Goal: Transaction & Acquisition: Obtain resource

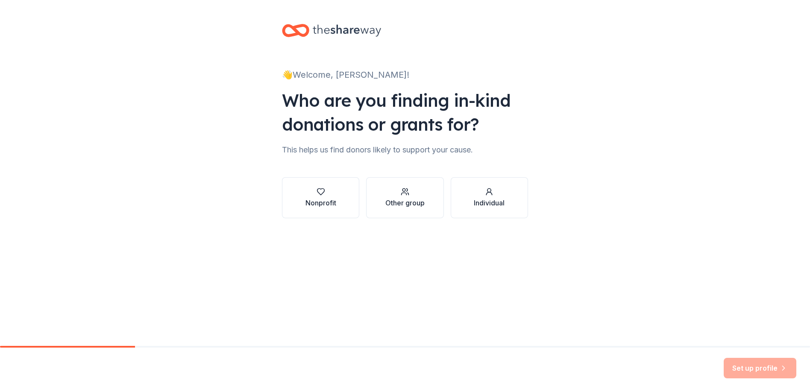
click at [295, 211] on button "Nonprofit" at bounding box center [320, 197] width 77 height 41
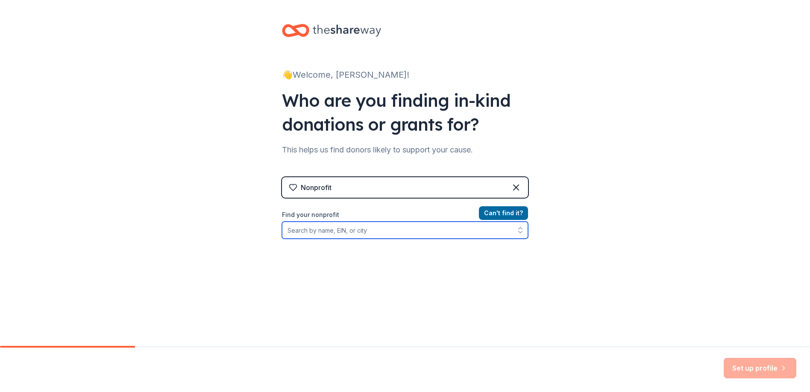
click at [321, 232] on input "Find your nonprofit" at bounding box center [405, 230] width 246 height 17
type input "[US_EMPLOYER_IDENTIFICATION_NUMBER]"
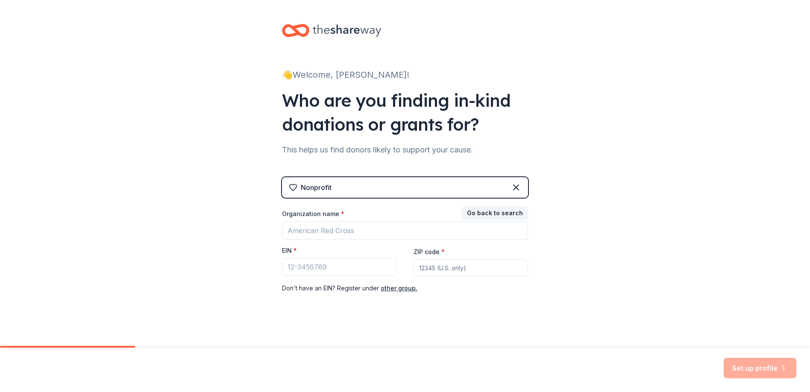
click at [530, 241] on div "👋 Welcome, [PERSON_NAME]! Who are you finding in-kind donations or grants for? …" at bounding box center [405, 176] width 274 height 352
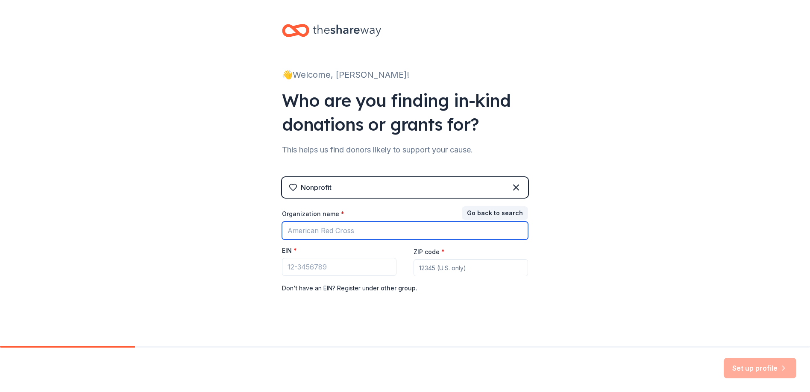
click at [349, 230] on input "Organization name *" at bounding box center [405, 231] width 246 height 18
type input "SEHS Jaguar regiment booster club"
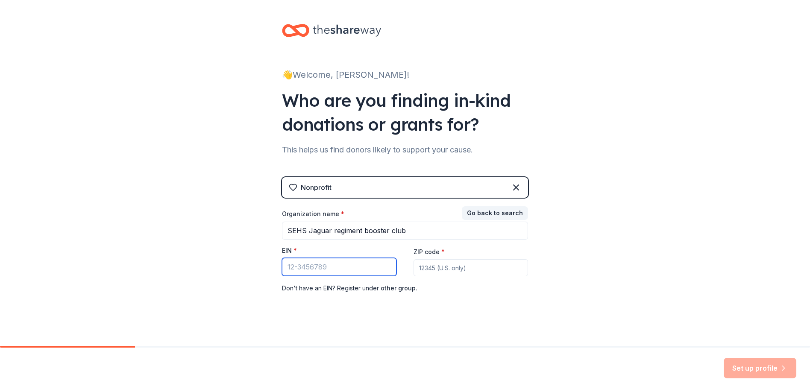
click at [317, 268] on input "EIN *" at bounding box center [339, 267] width 115 height 18
type input "39-3195330"
click at [442, 271] on input "ZIP code *" at bounding box center [471, 267] width 115 height 17
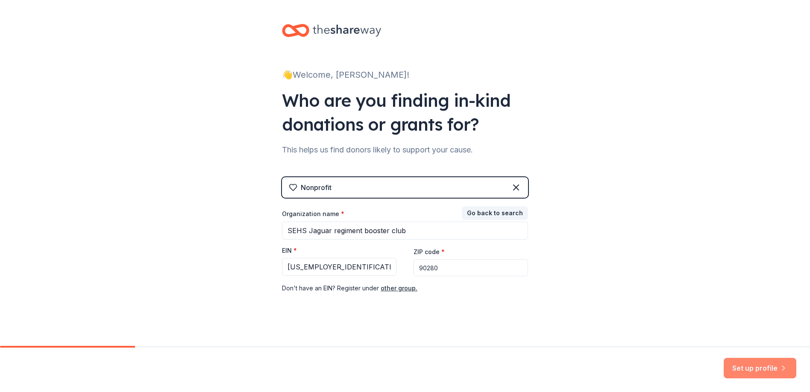
type input "90280"
click at [759, 367] on button "Set up profile" at bounding box center [760, 368] width 73 height 21
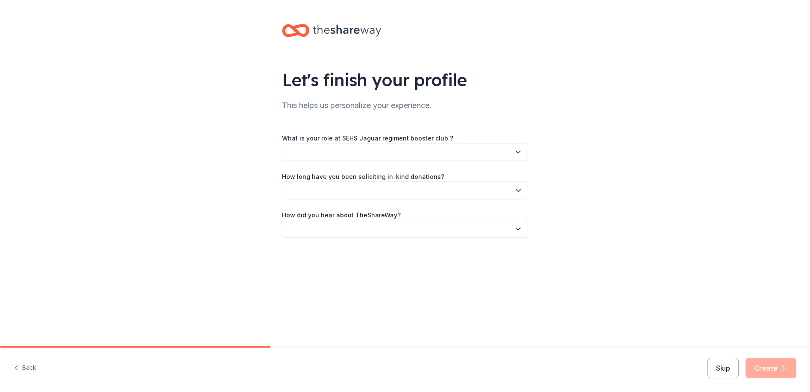
click at [480, 152] on button "button" at bounding box center [405, 152] width 246 height 18
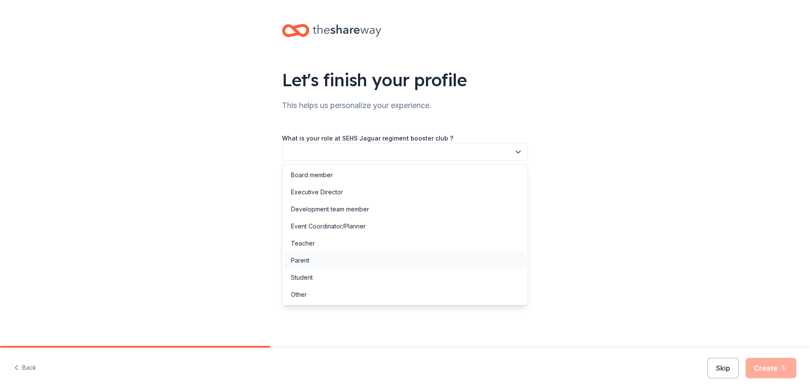
click at [370, 265] on div "Parent" at bounding box center [405, 260] width 242 height 17
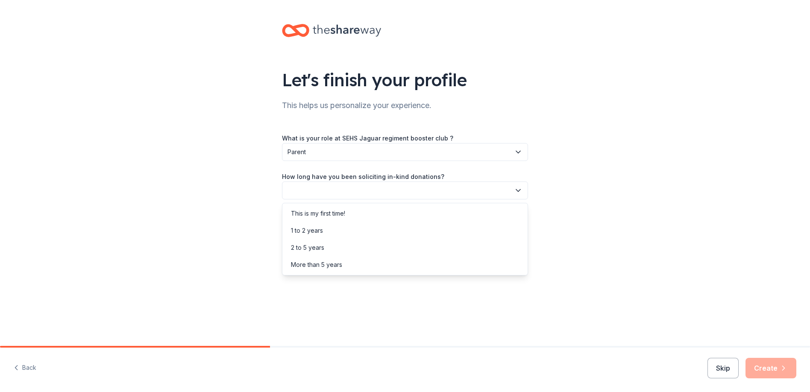
click at [417, 191] on button "button" at bounding box center [405, 191] width 246 height 18
click at [345, 215] on div "This is my first time!" at bounding box center [318, 214] width 54 height 10
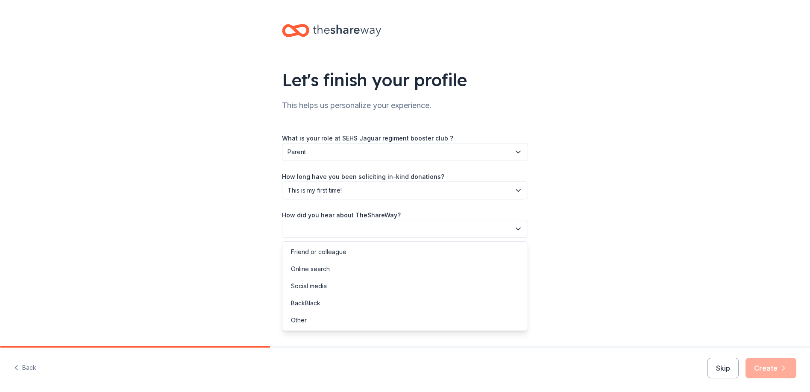
click at [368, 226] on button "button" at bounding box center [405, 229] width 246 height 18
click at [335, 247] on div "Friend or colleague" at bounding box center [319, 252] width 56 height 10
click at [765, 374] on button "Create" at bounding box center [771, 368] width 51 height 21
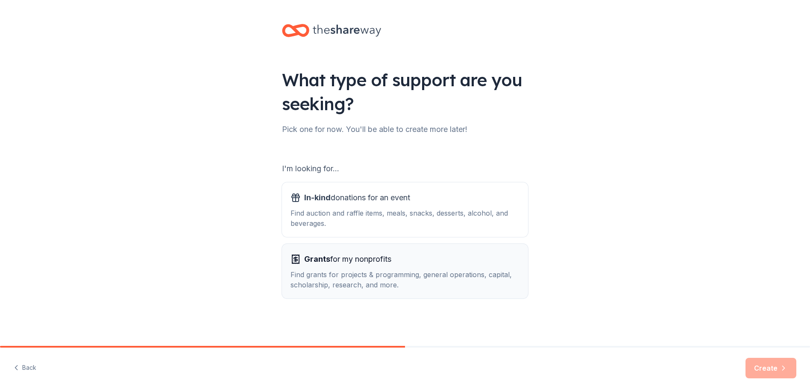
click at [450, 288] on div "Find grants for projects & programming, general operations, capital, scholarshi…" at bounding box center [405, 280] width 229 height 21
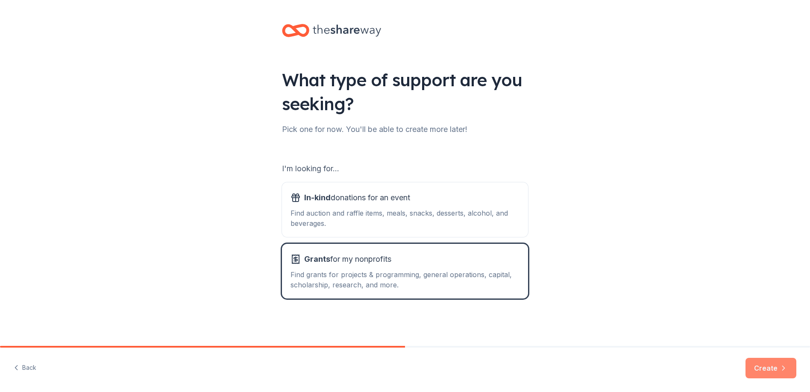
click at [774, 372] on button "Create" at bounding box center [771, 368] width 51 height 21
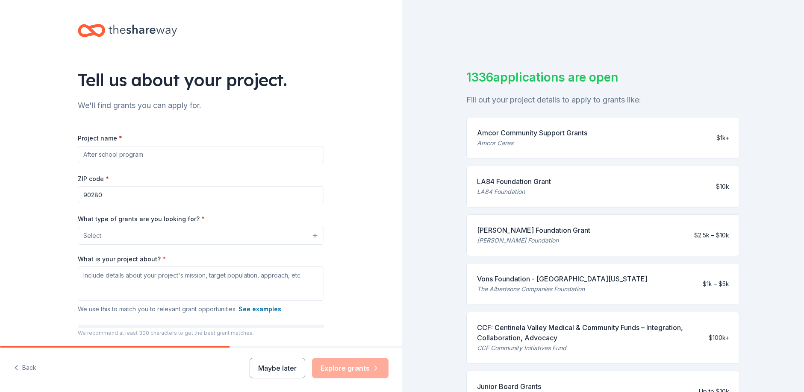
click at [164, 158] on input "Project name *" at bounding box center [201, 154] width 246 height 17
type input "B"
type input "Music program"
click at [145, 233] on button "Select" at bounding box center [201, 236] width 246 height 18
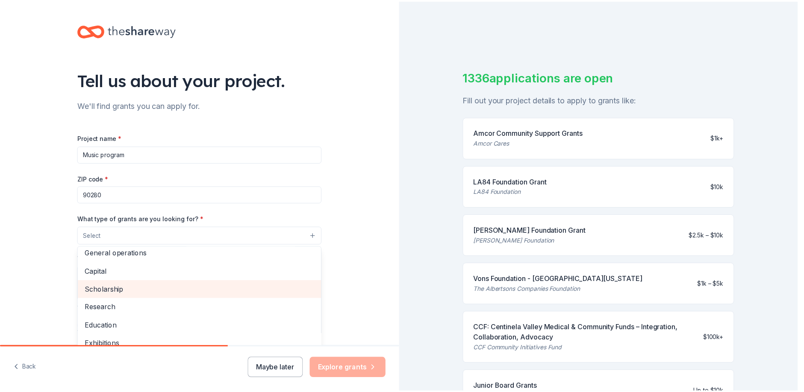
scroll to position [15, 0]
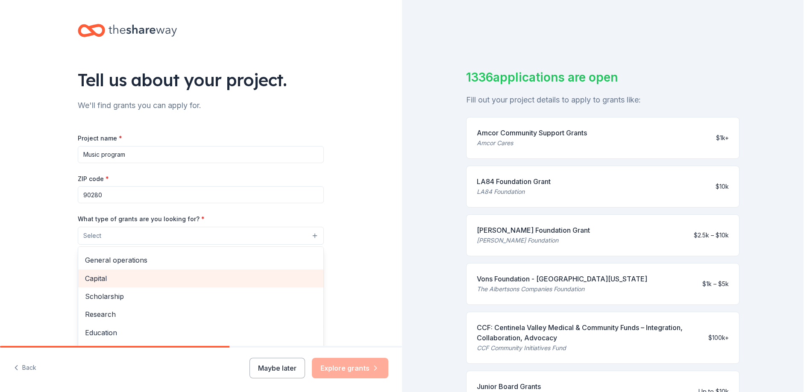
click at [130, 277] on span "Capital" at bounding box center [201, 278] width 232 height 11
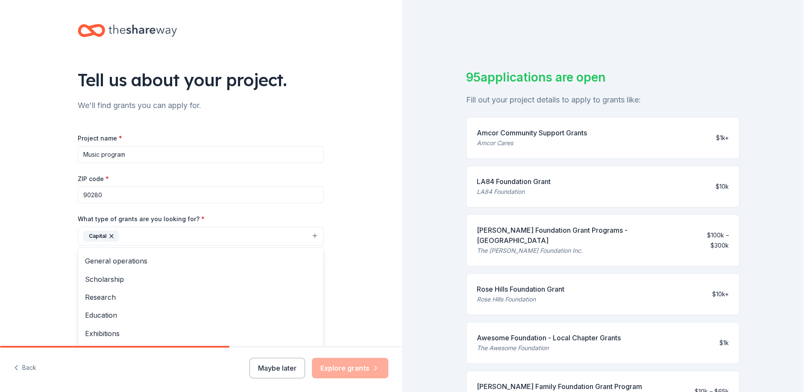
click at [352, 209] on div "Tell us about your project. We'll find grants you can apply for. Project name *…" at bounding box center [201, 204] width 402 height 409
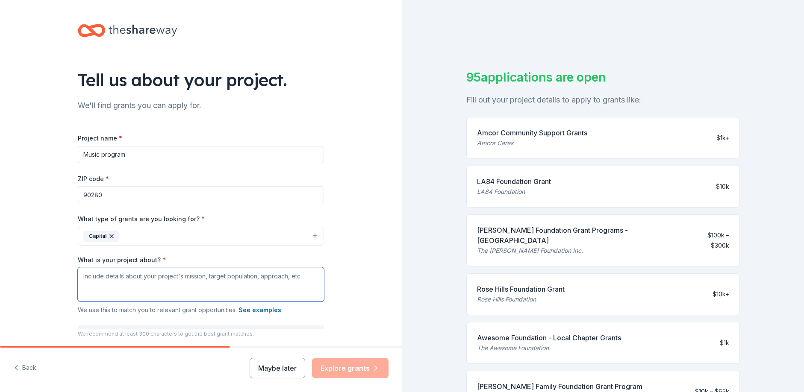
click at [106, 280] on textarea "What is your project about? *" at bounding box center [201, 285] width 246 height 34
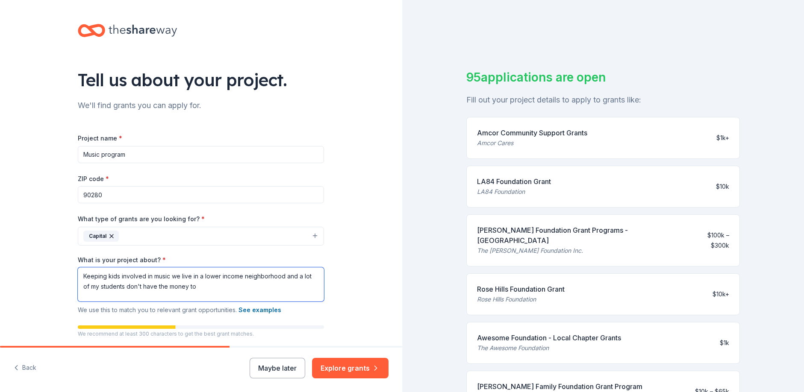
click at [195, 290] on textarea "Keeping kids involved in music we live in a lower income neighborhood and a lot…" at bounding box center [201, 285] width 246 height 34
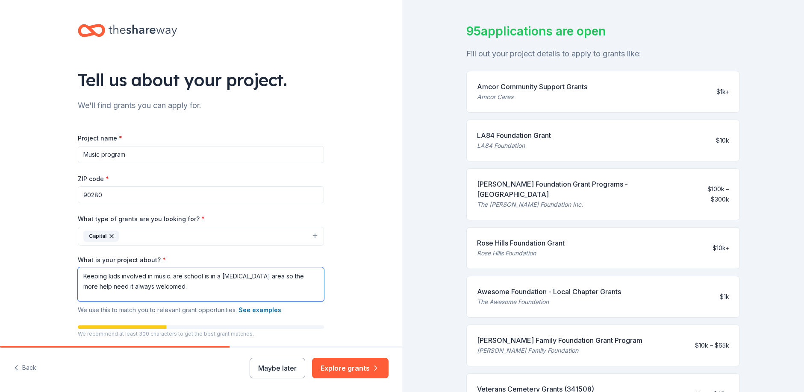
scroll to position [44, 0]
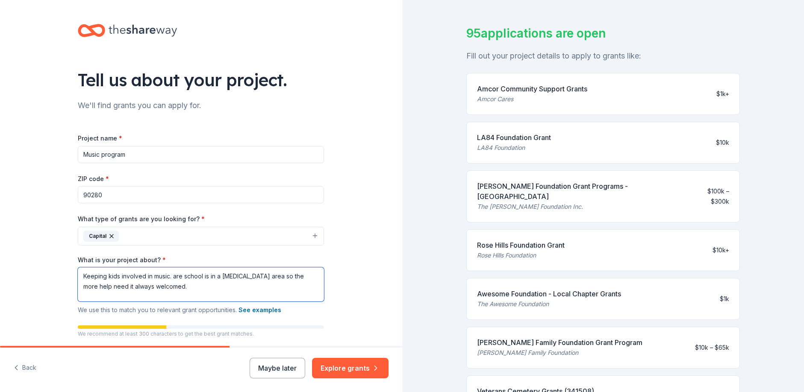
type textarea "Keeping kids involved in music. are school is in a low-income area so the more …"
click at [714, 101] on div "Amcor Community Support Grants Amcor Cares $1k+" at bounding box center [603, 94] width 274 height 42
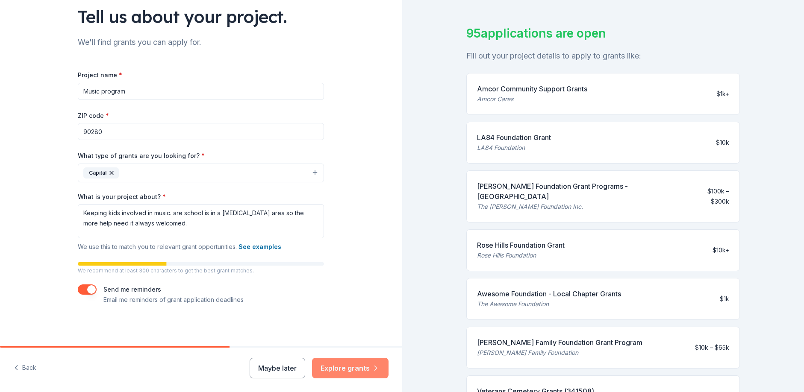
click at [341, 368] on button "Explore grants" at bounding box center [350, 368] width 77 height 21
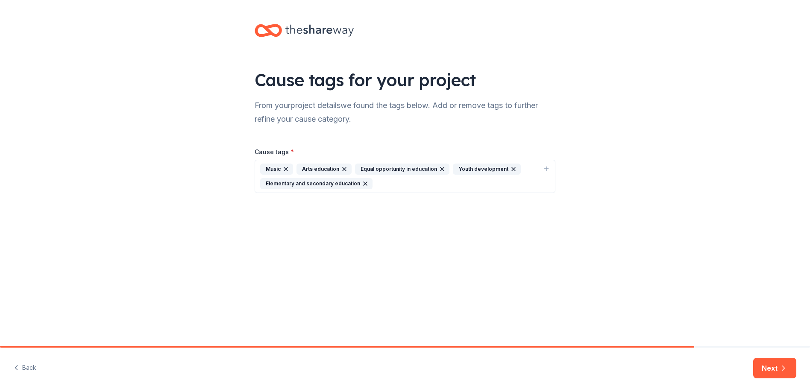
click at [276, 170] on div "Music" at bounding box center [276, 169] width 33 height 11
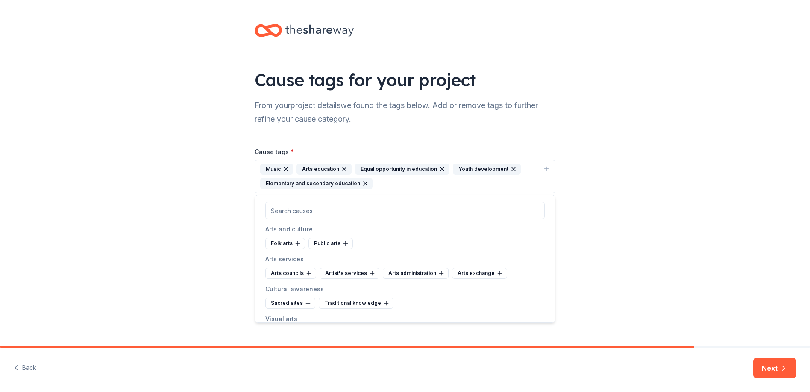
click at [482, 164] on div "Youth development" at bounding box center [487, 169] width 68 height 11
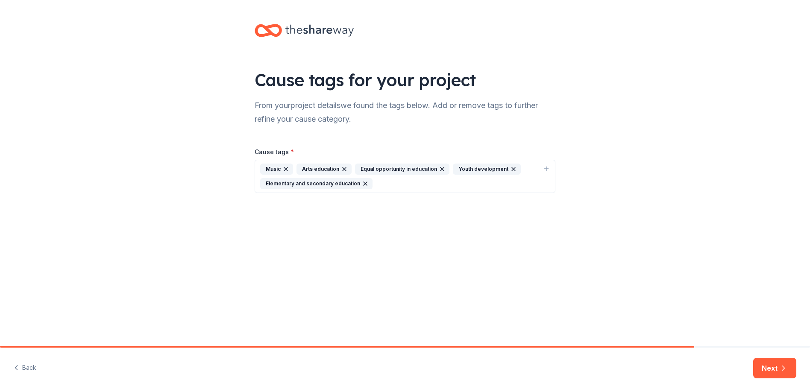
click at [285, 171] on icon "button" at bounding box center [285, 169] width 7 height 7
click at [550, 168] on button "Arts education Equal opportunity in education Youth development Elementary and …" at bounding box center [405, 176] width 301 height 33
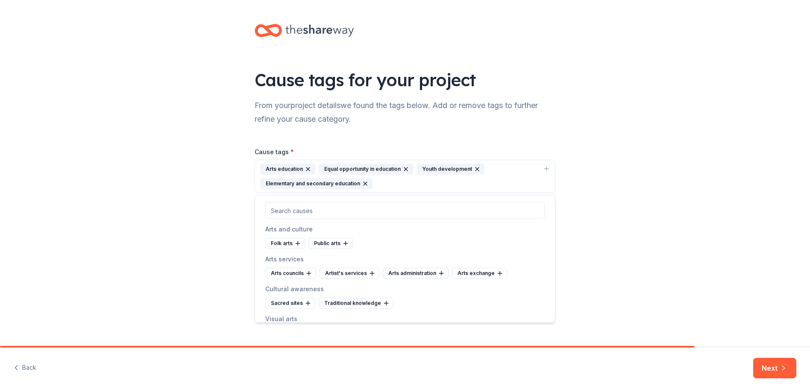
click at [326, 215] on input "text" at bounding box center [405, 210] width 280 height 17
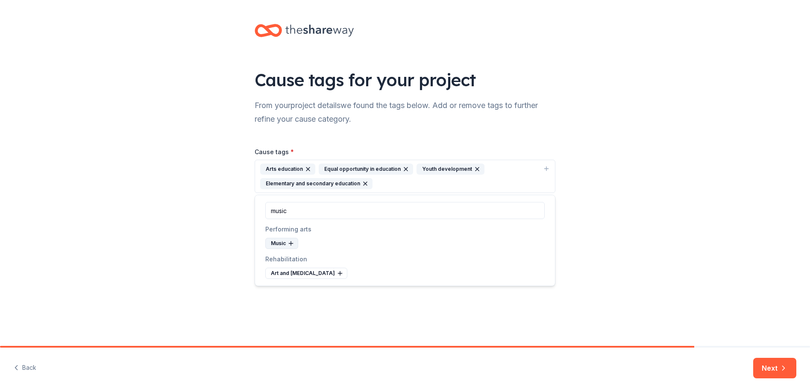
type input "music"
click at [292, 242] on icon at bounding box center [291, 243] width 7 height 7
click at [340, 245] on icon at bounding box center [340, 243] width 0 height 4
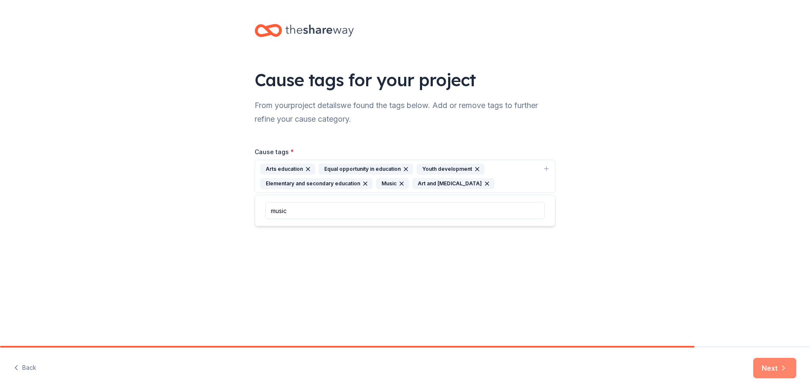
click at [775, 365] on button "Next" at bounding box center [774, 368] width 43 height 21
click at [362, 185] on icon "button" at bounding box center [365, 183] width 7 height 7
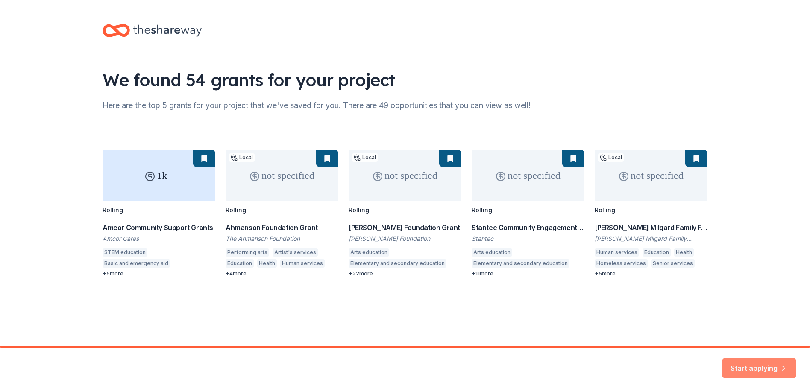
click at [759, 364] on button "Start applying" at bounding box center [759, 363] width 74 height 21
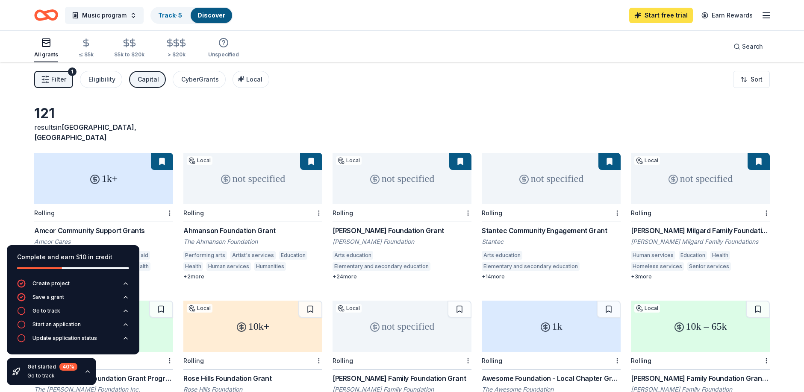
click at [671, 12] on link "Start free trial" at bounding box center [661, 15] width 64 height 15
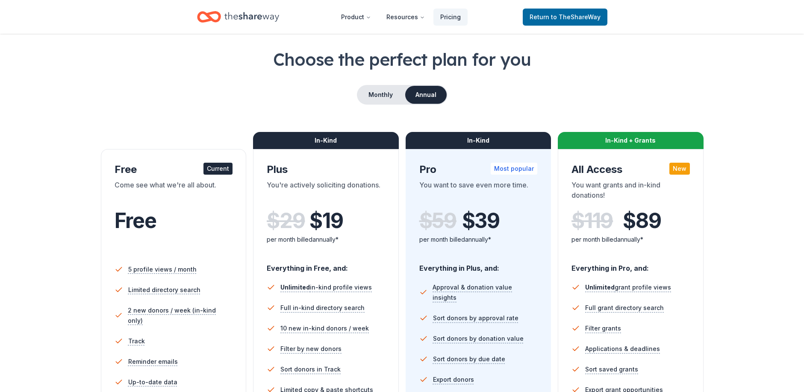
scroll to position [85, 0]
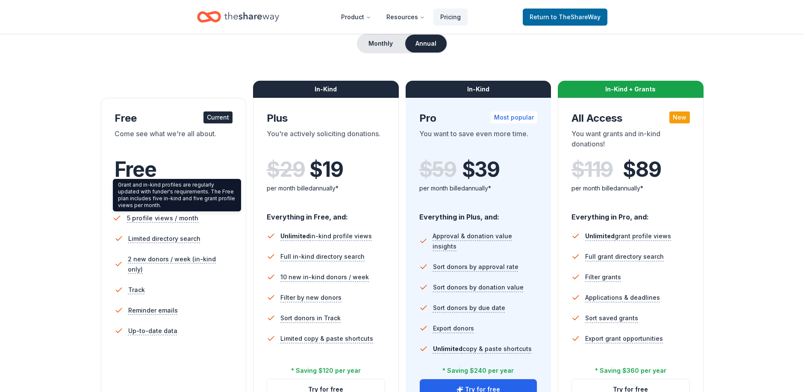
click at [182, 215] on span "5 profile views / month" at bounding box center [163, 218] width 72 height 11
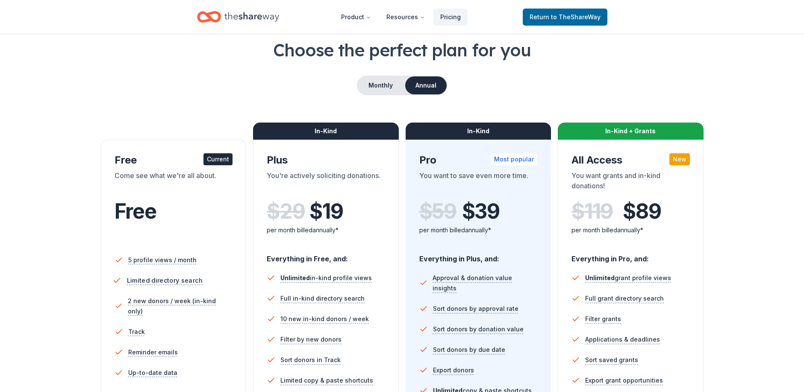
scroll to position [43, 0]
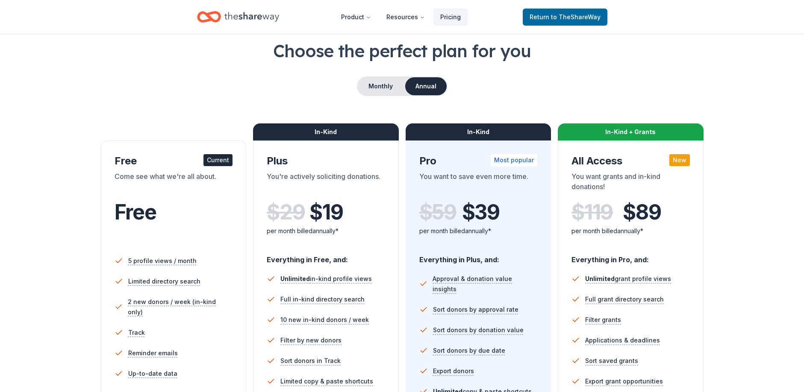
click at [175, 188] on div "Come see what we're all about." at bounding box center [174, 183] width 118 height 24
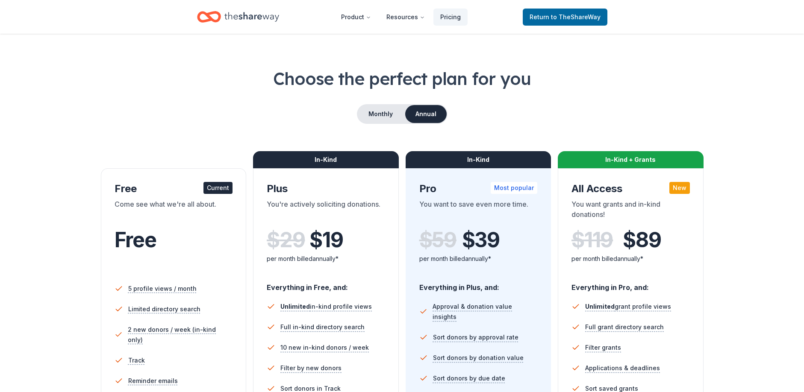
scroll to position [0, 0]
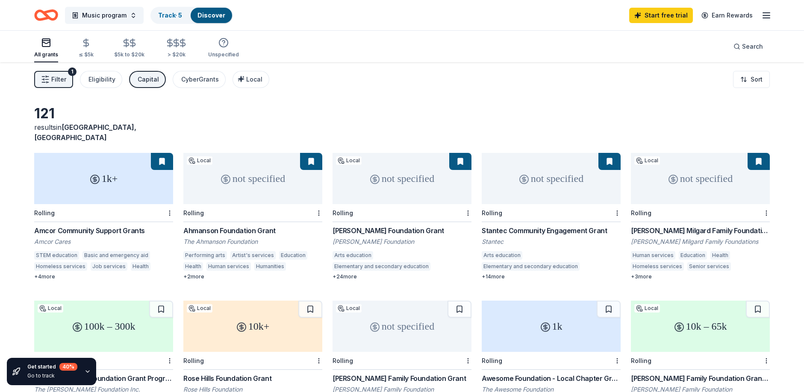
click at [765, 15] on icon "button" at bounding box center [766, 15] width 10 height 10
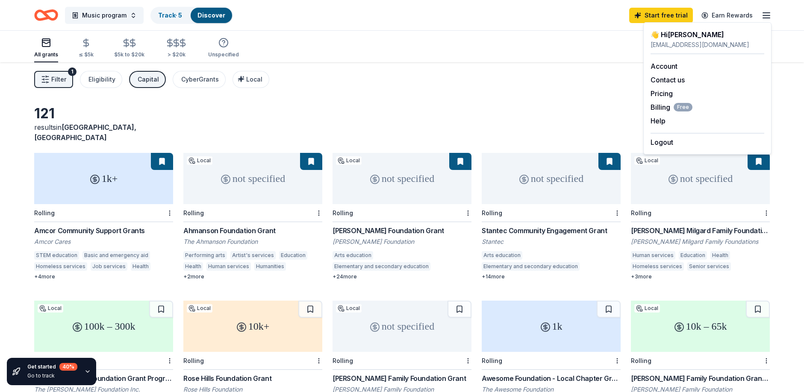
click at [765, 15] on icon "button" at bounding box center [766, 15] width 10 height 10
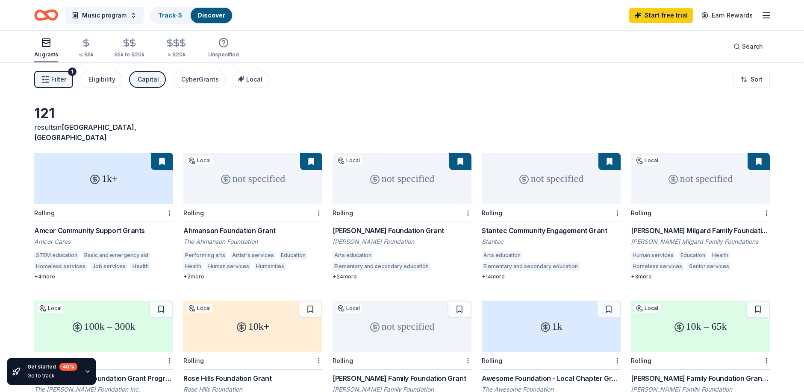
click at [37, 51] on div "All grants" at bounding box center [46, 54] width 24 height 7
click at [166, 153] on button at bounding box center [162, 161] width 22 height 17
click at [161, 159] on button at bounding box center [162, 161] width 22 height 17
click at [78, 226] on div "Amcor Community Support Grants" at bounding box center [103, 231] width 139 height 10
click at [310, 153] on button at bounding box center [311, 161] width 22 height 17
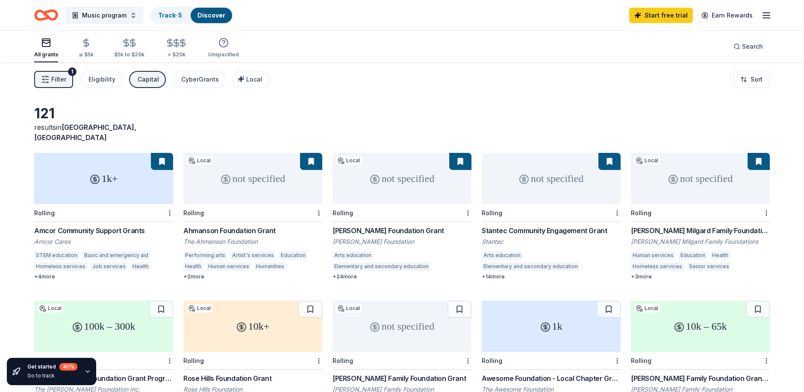
click at [235, 226] on div "Ahmanson Foundation Grant" at bounding box center [252, 231] width 139 height 10
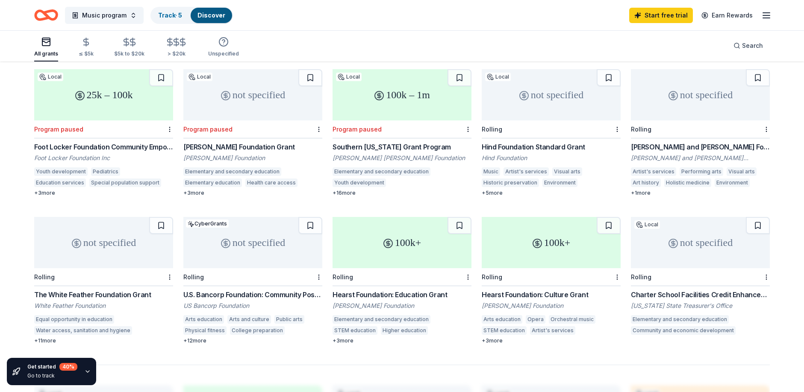
scroll to position [385, 0]
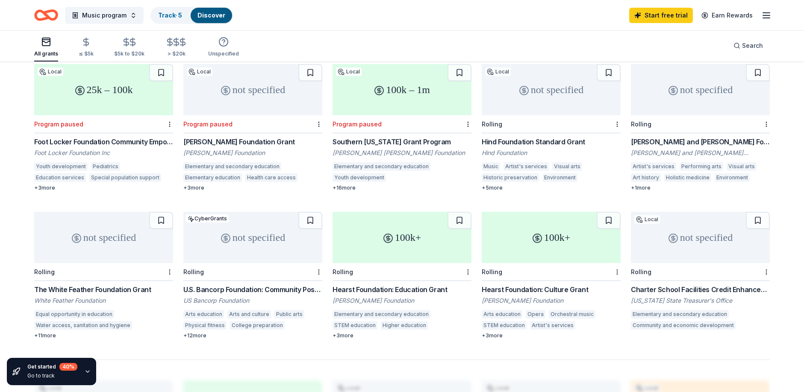
click at [540, 81] on div "not specified" at bounding box center [551, 89] width 139 height 51
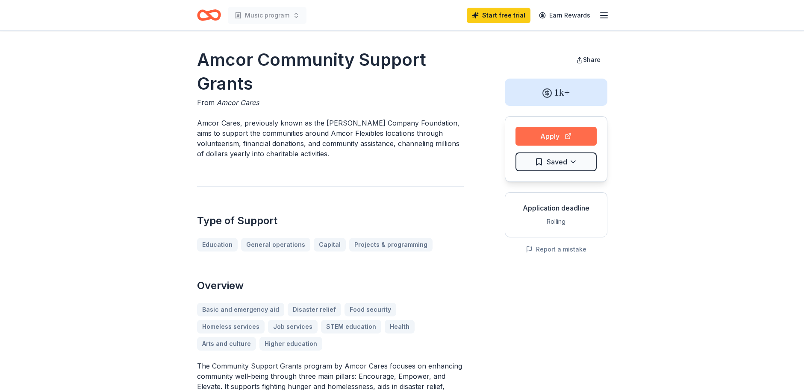
click at [583, 133] on button "Apply" at bounding box center [555, 136] width 81 height 19
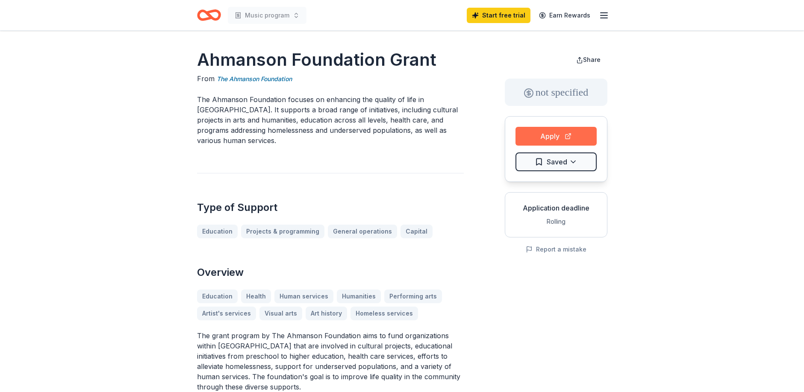
click at [559, 132] on button "Apply" at bounding box center [555, 136] width 81 height 19
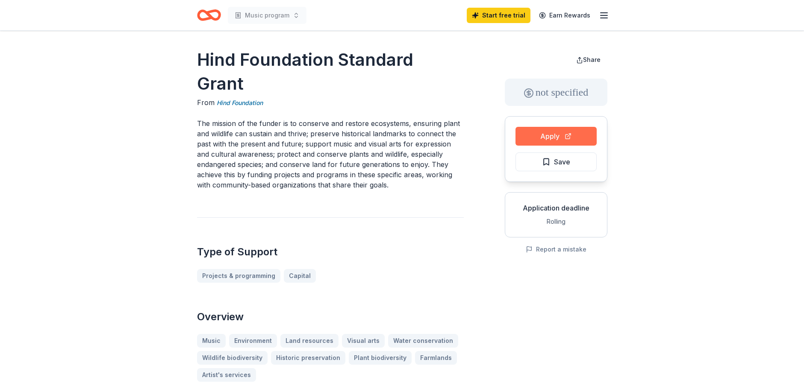
click at [533, 135] on button "Apply" at bounding box center [555, 136] width 81 height 19
